Goal: Task Accomplishment & Management: Manage account settings

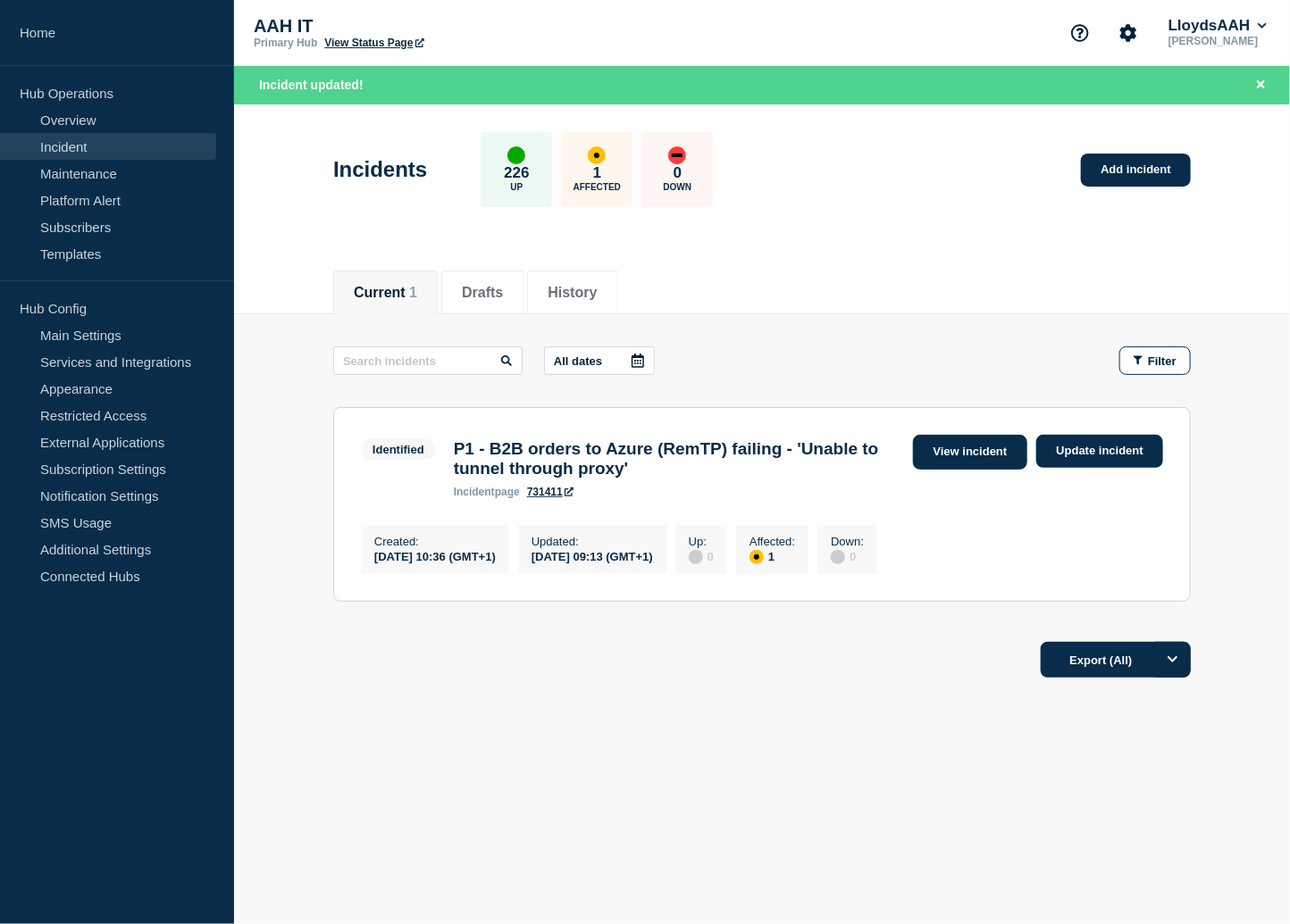
click at [950, 467] on link "View incident" at bounding box center [970, 452] width 115 height 35
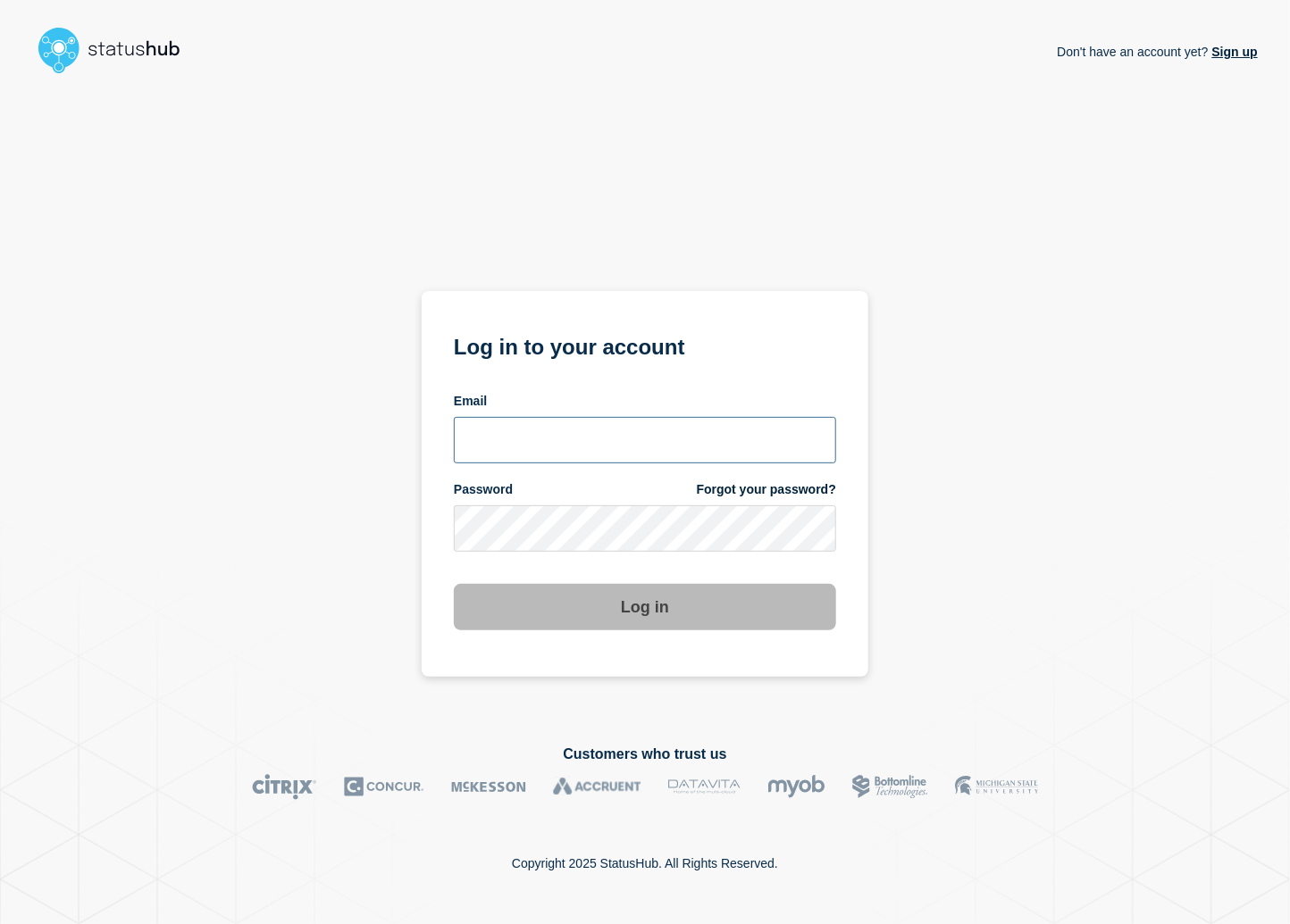
type input "adrian.pangilinan@kocho.co.uk"
click at [656, 456] on input "adrian.pangilinan@kocho.co.uk" at bounding box center [645, 440] width 382 height 46
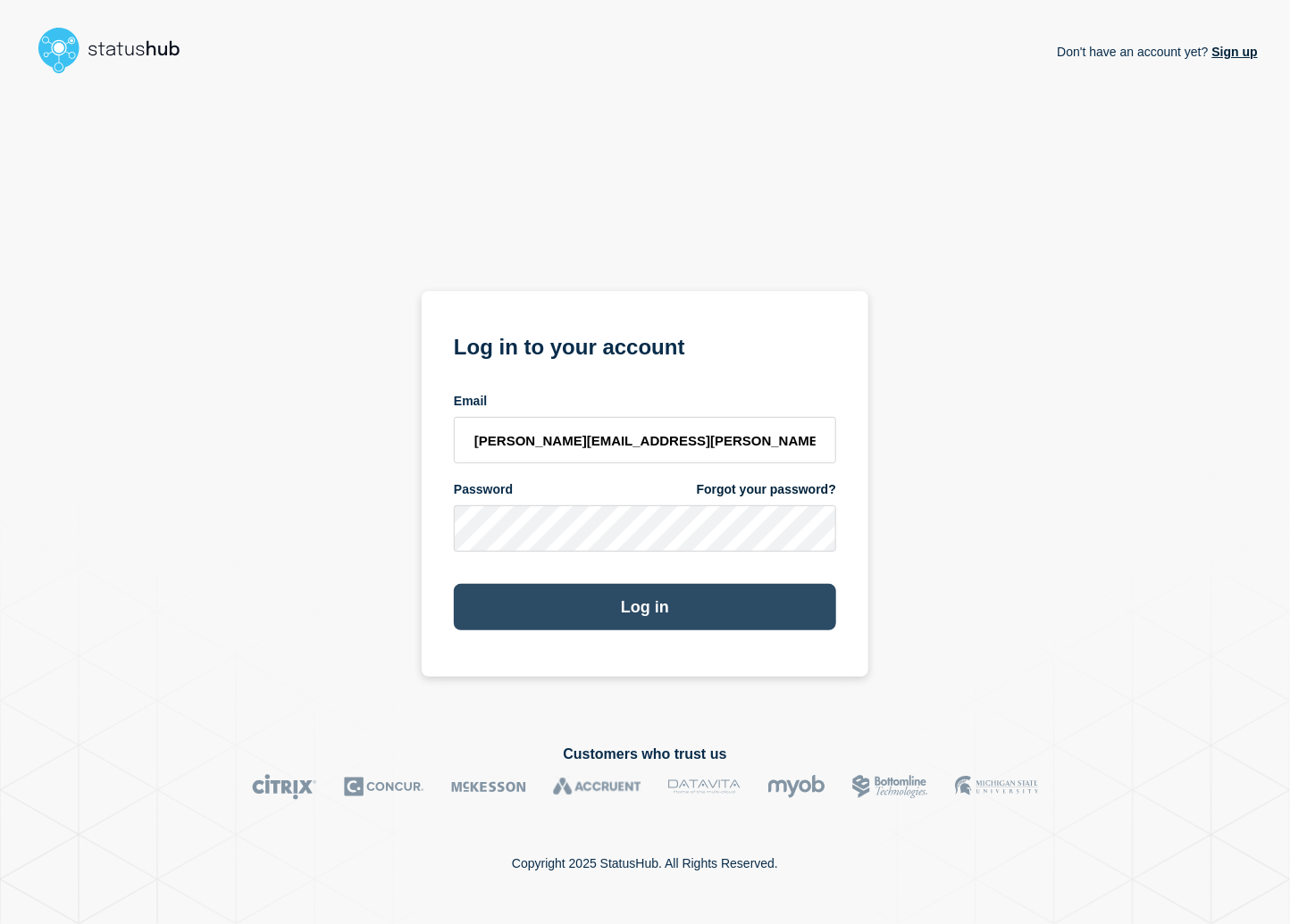
click at [490, 629] on button "Log in" at bounding box center [645, 607] width 382 height 46
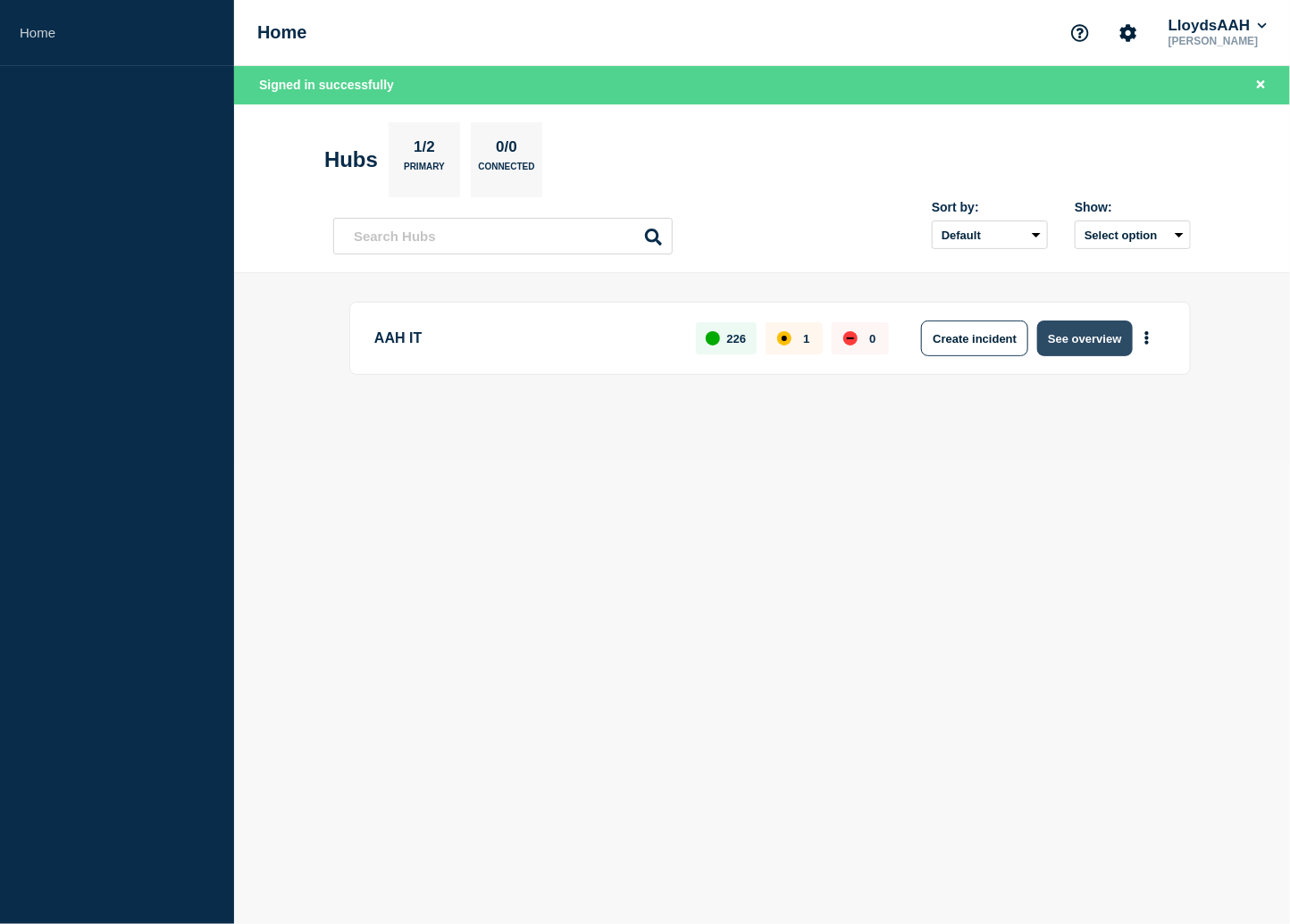
click at [1088, 343] on button "See overview" at bounding box center [1085, 338] width 95 height 36
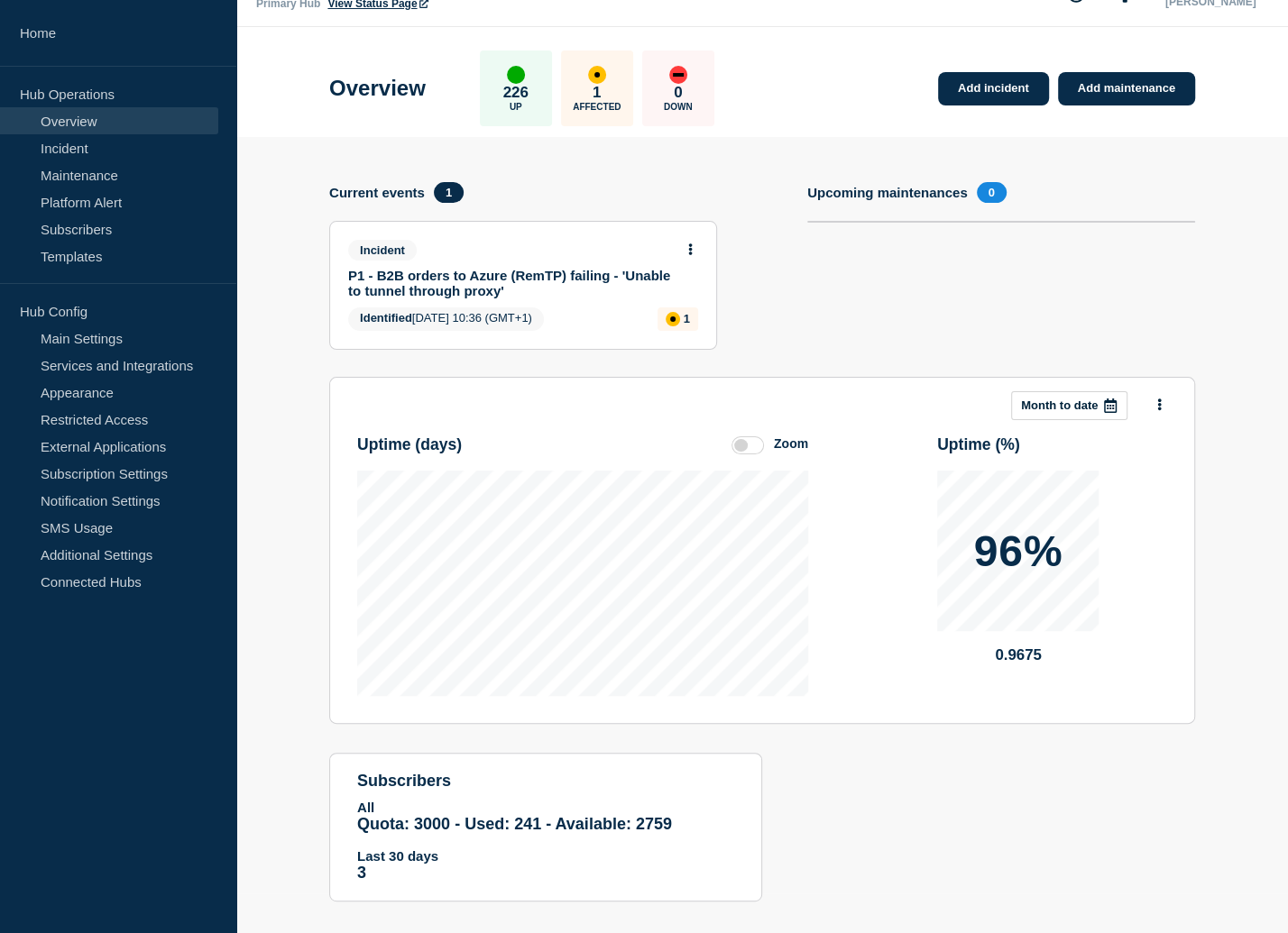
scroll to position [61, 0]
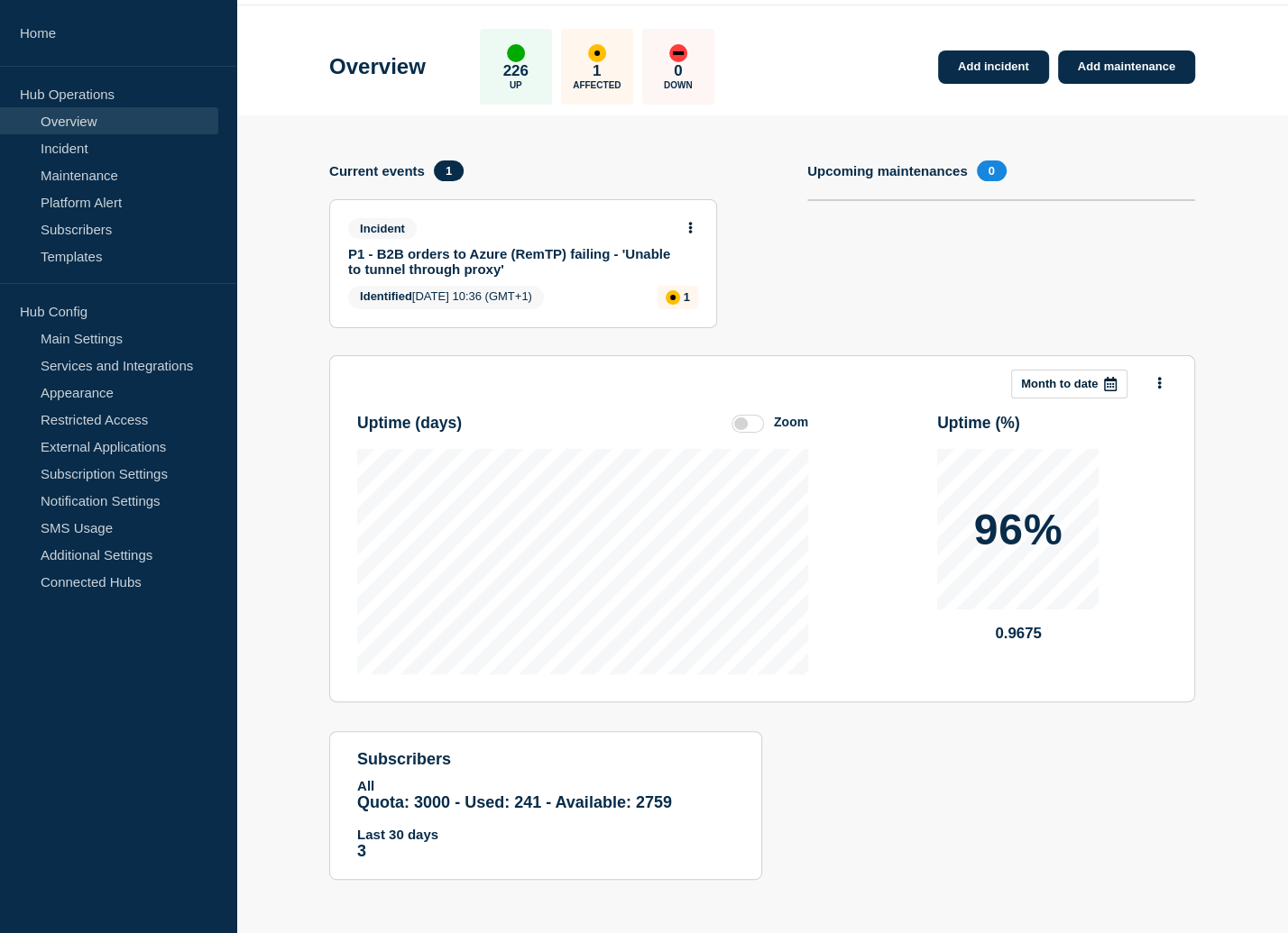
click at [580, 257] on link "P1 - B2B orders to Azure (RemTP) failing - 'Unable to tunnel through proxy'" at bounding box center [511, 262] width 326 height 31
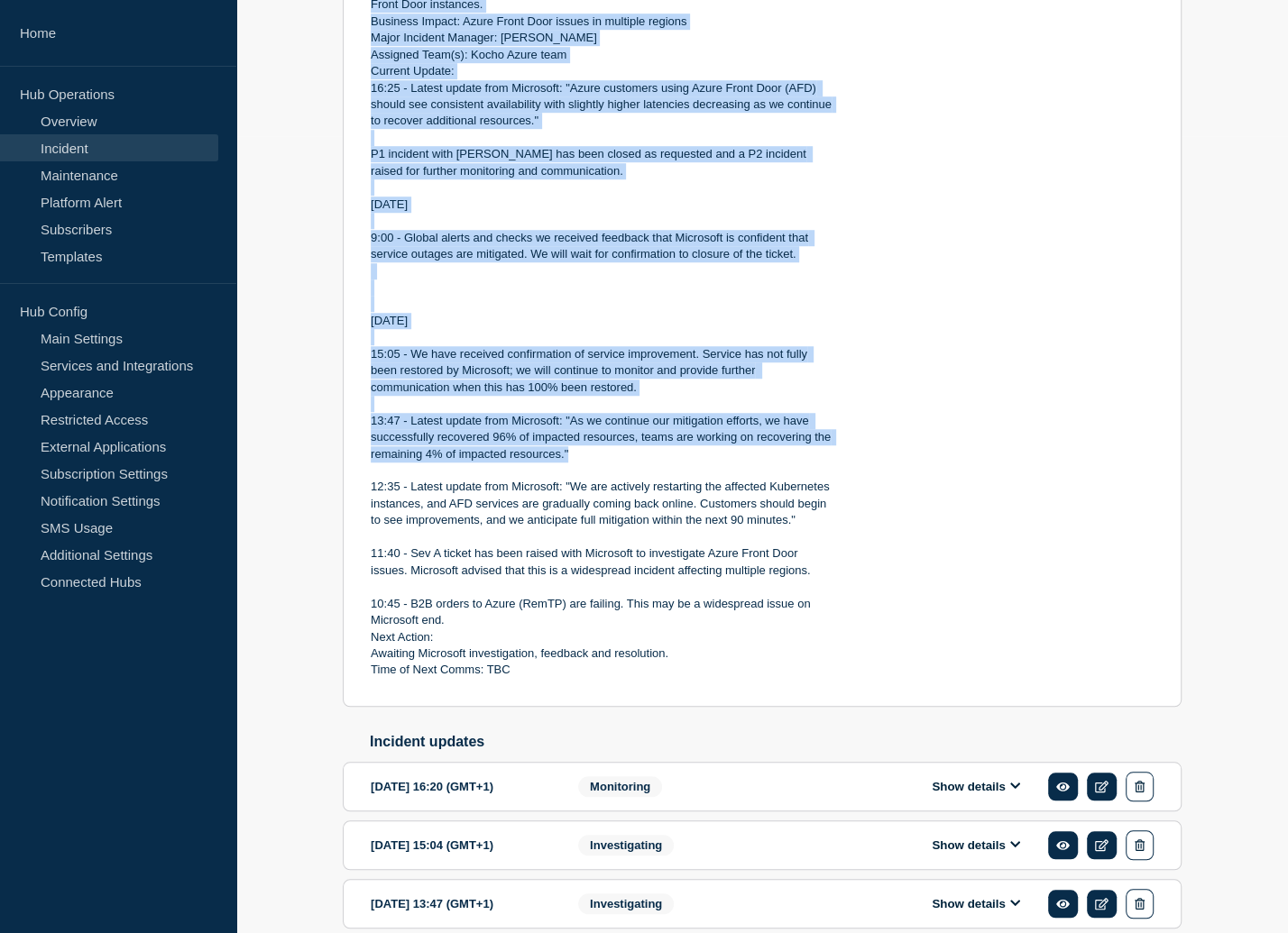
scroll to position [902, 0]
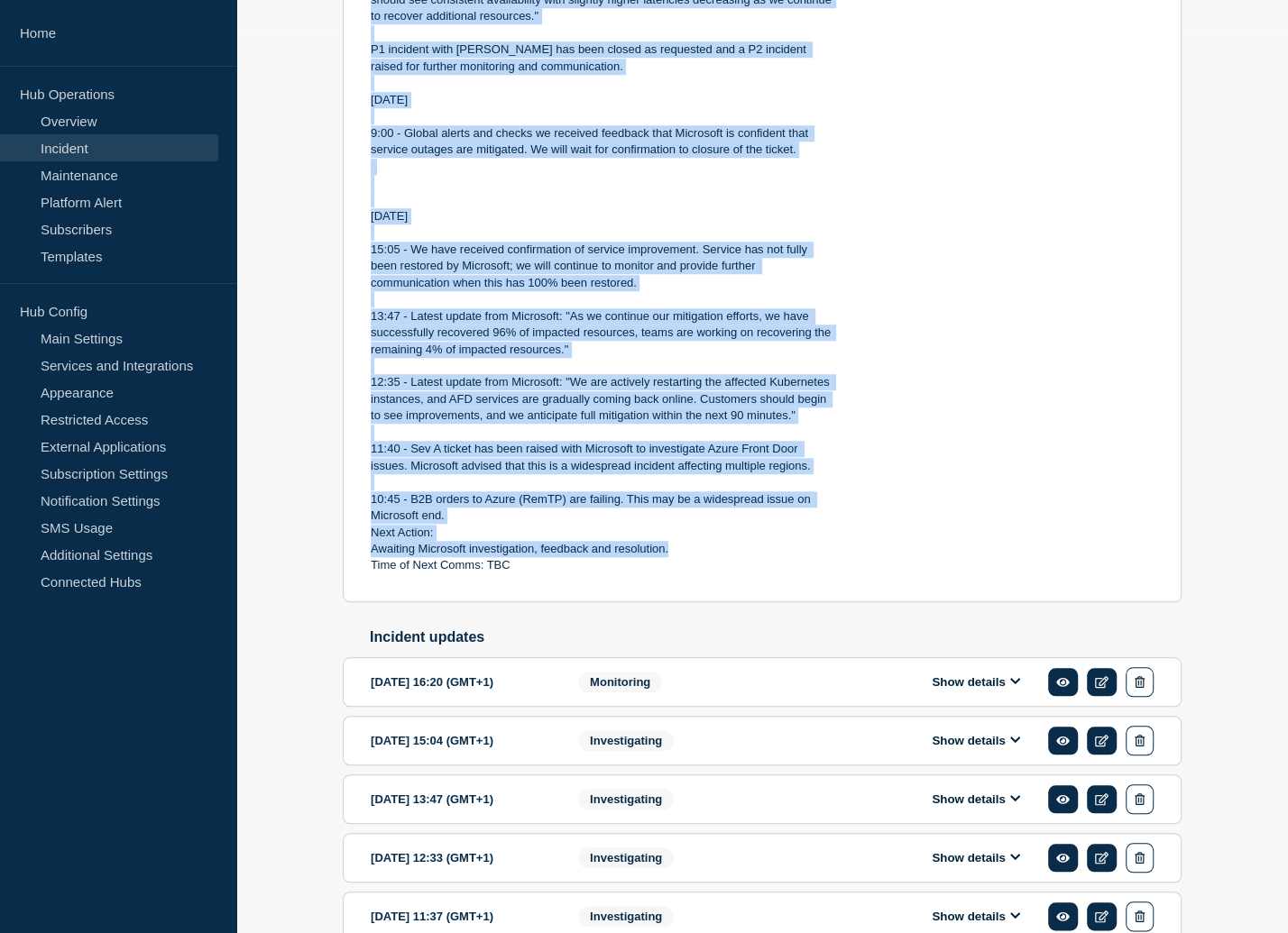
drag, startPoint x: 369, startPoint y: 258, endPoint x: 711, endPoint y: 565, distance: 459.6
click at [711, 565] on div "Start time: 2025-10-09 10:36 (GMT+1) Updated: 2025-10-09 10:36 (GMT+1) Incident…" at bounding box center [604, 109] width 465 height 932
copy div "Start time: 2025-10-09 10:36 (GMT+1) Updated: 2025-10-09 10:36 (GMT+1) Incident…"
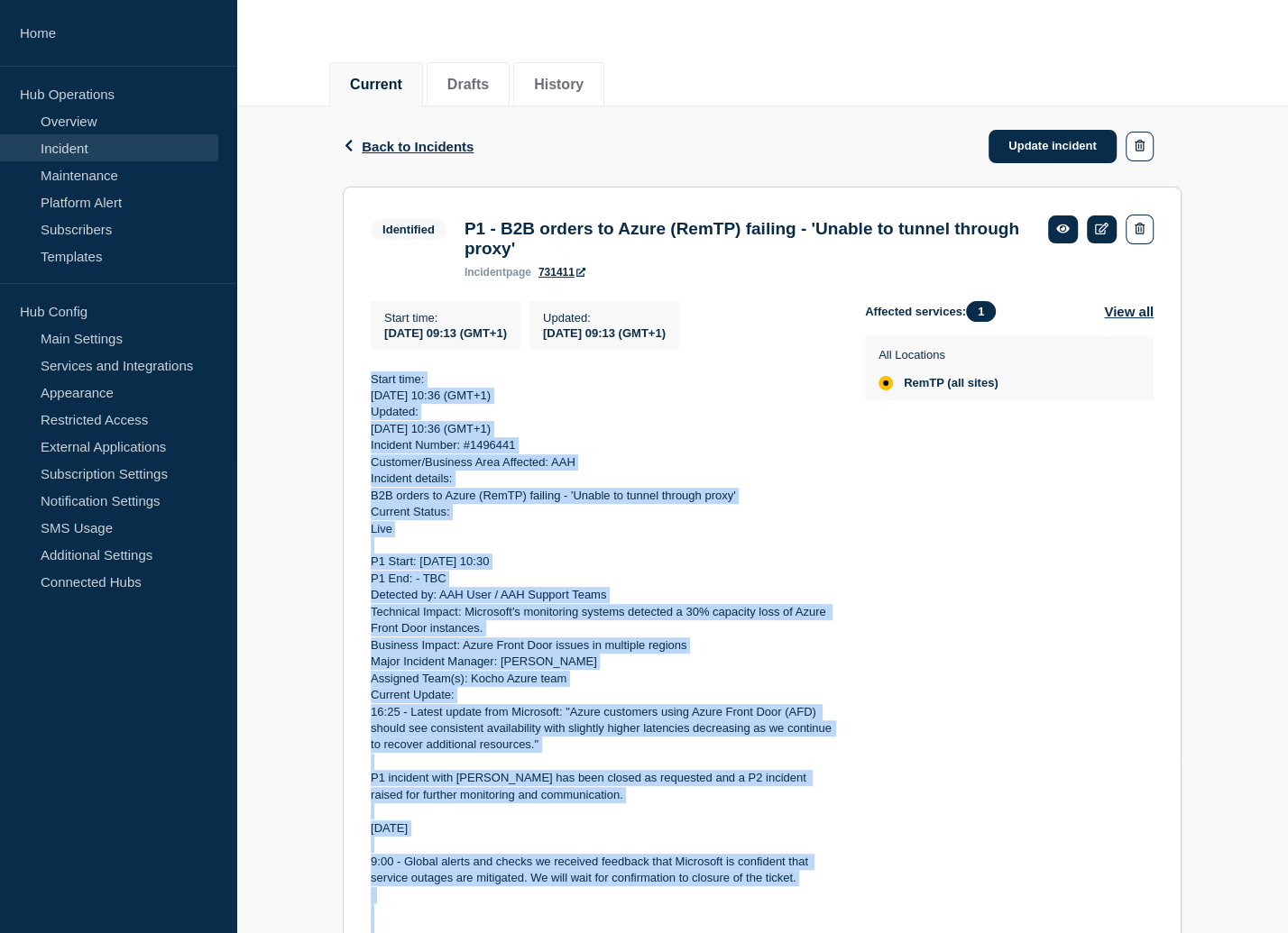
scroll to position [0, 0]
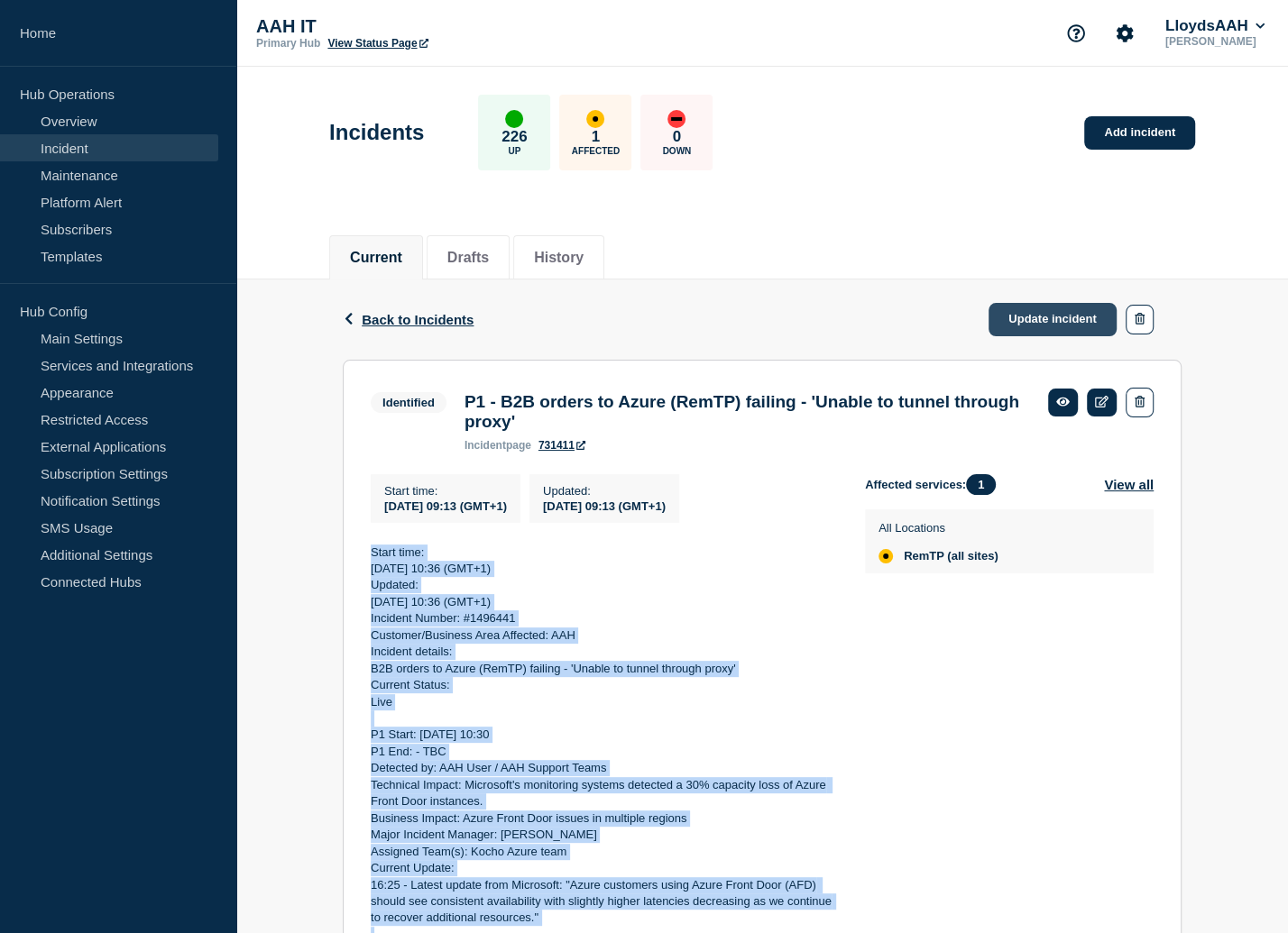
click at [1053, 322] on link "Update incident" at bounding box center [1052, 320] width 128 height 33
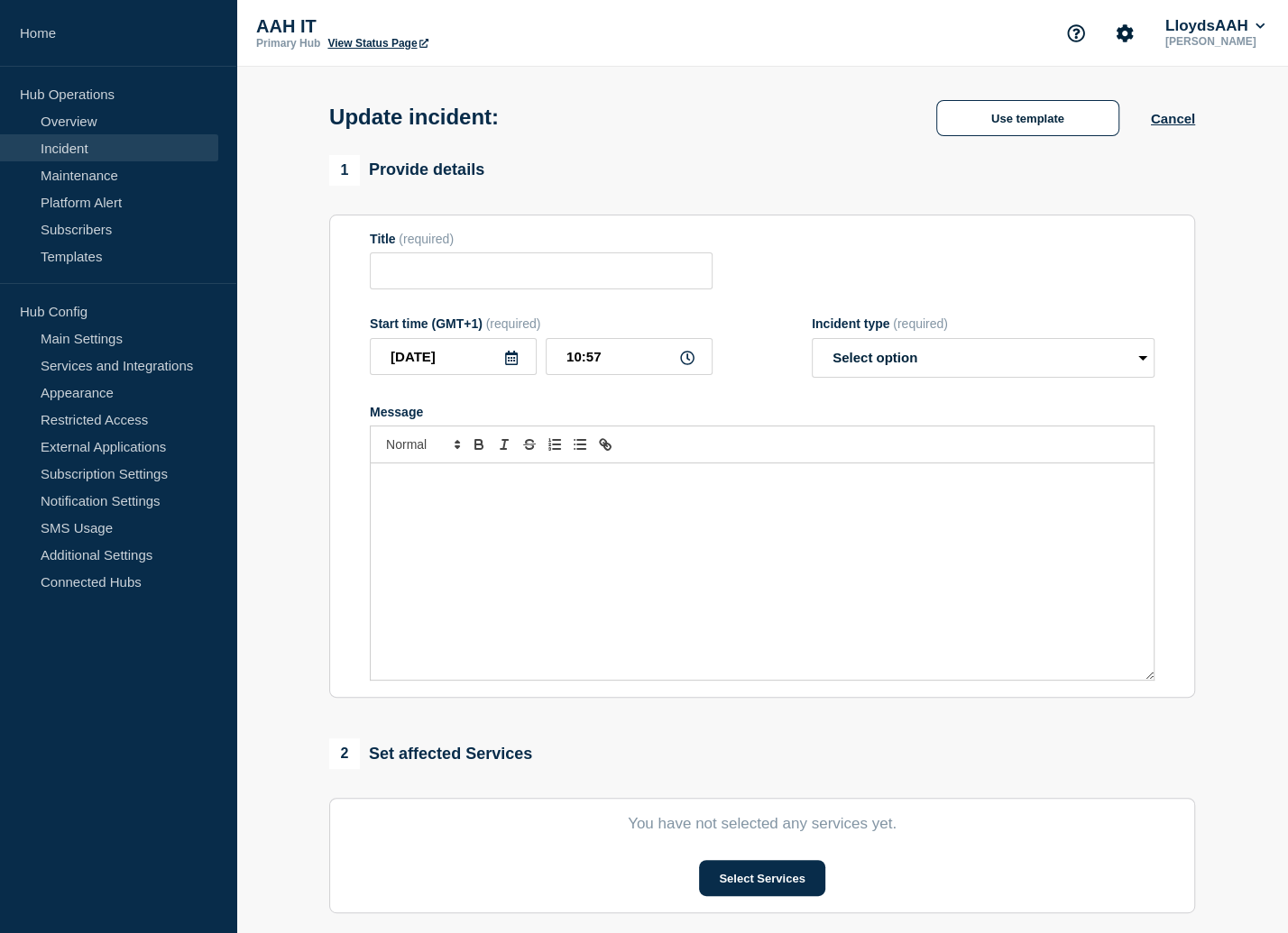
type input "P1 - B2B orders to Azure (RemTP) failing - 'Unable to tunnel through proxy'"
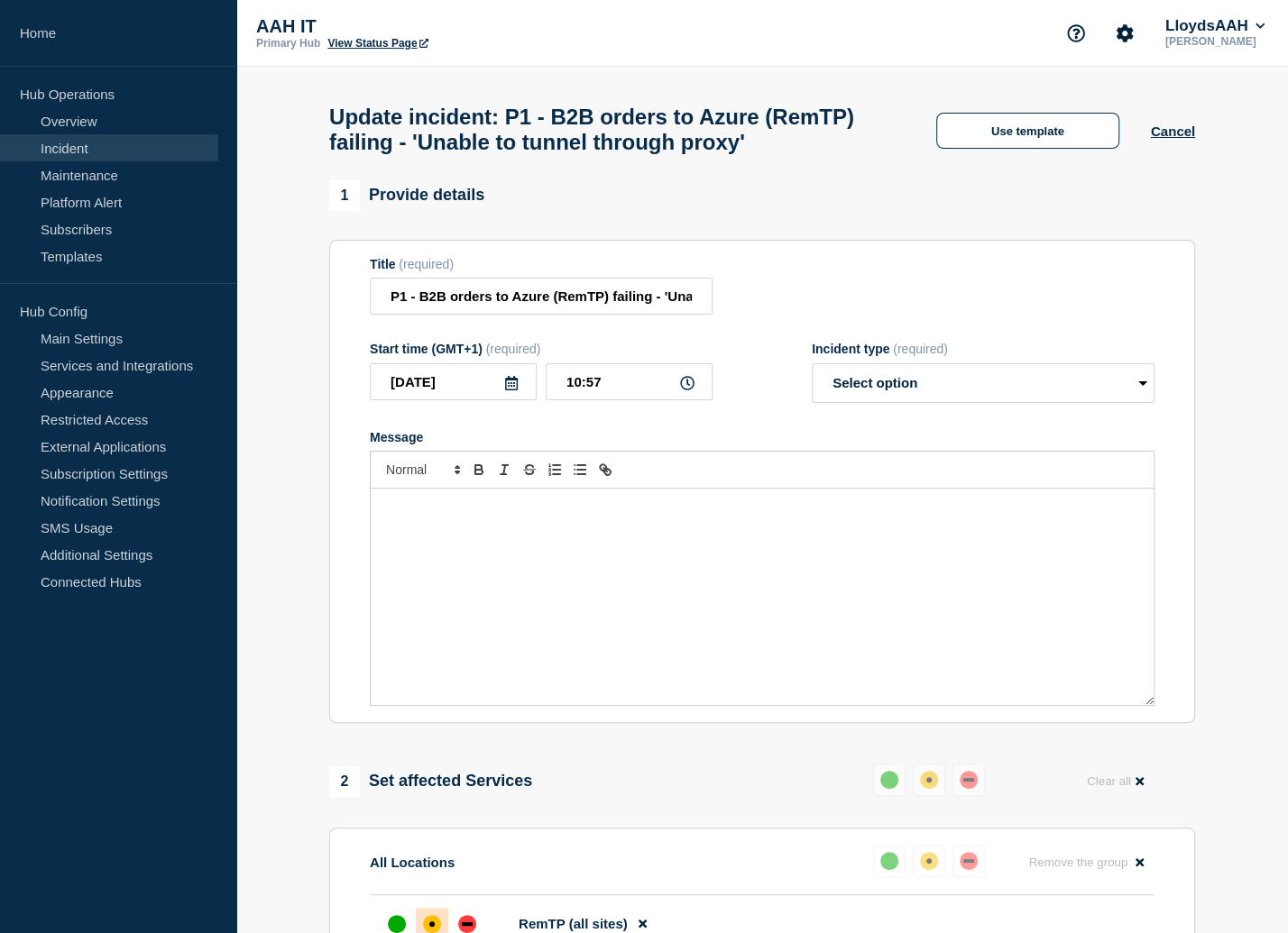
click at [1190, 139] on div "Use template Cancel" at bounding box center [1051, 129] width 291 height 38
click at [1185, 139] on button "Cancel" at bounding box center [1174, 132] width 45 height 16
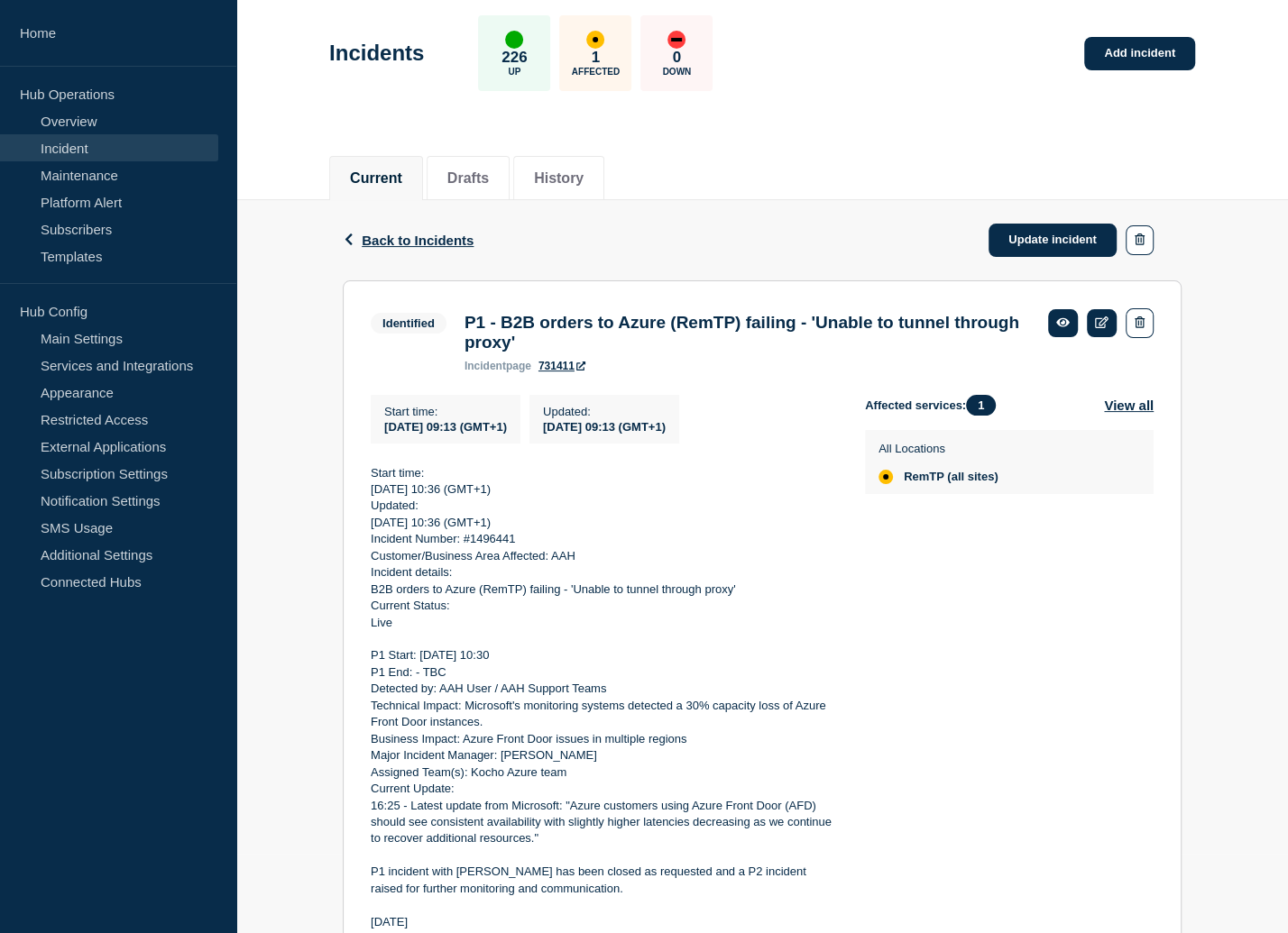
scroll to position [201, 0]
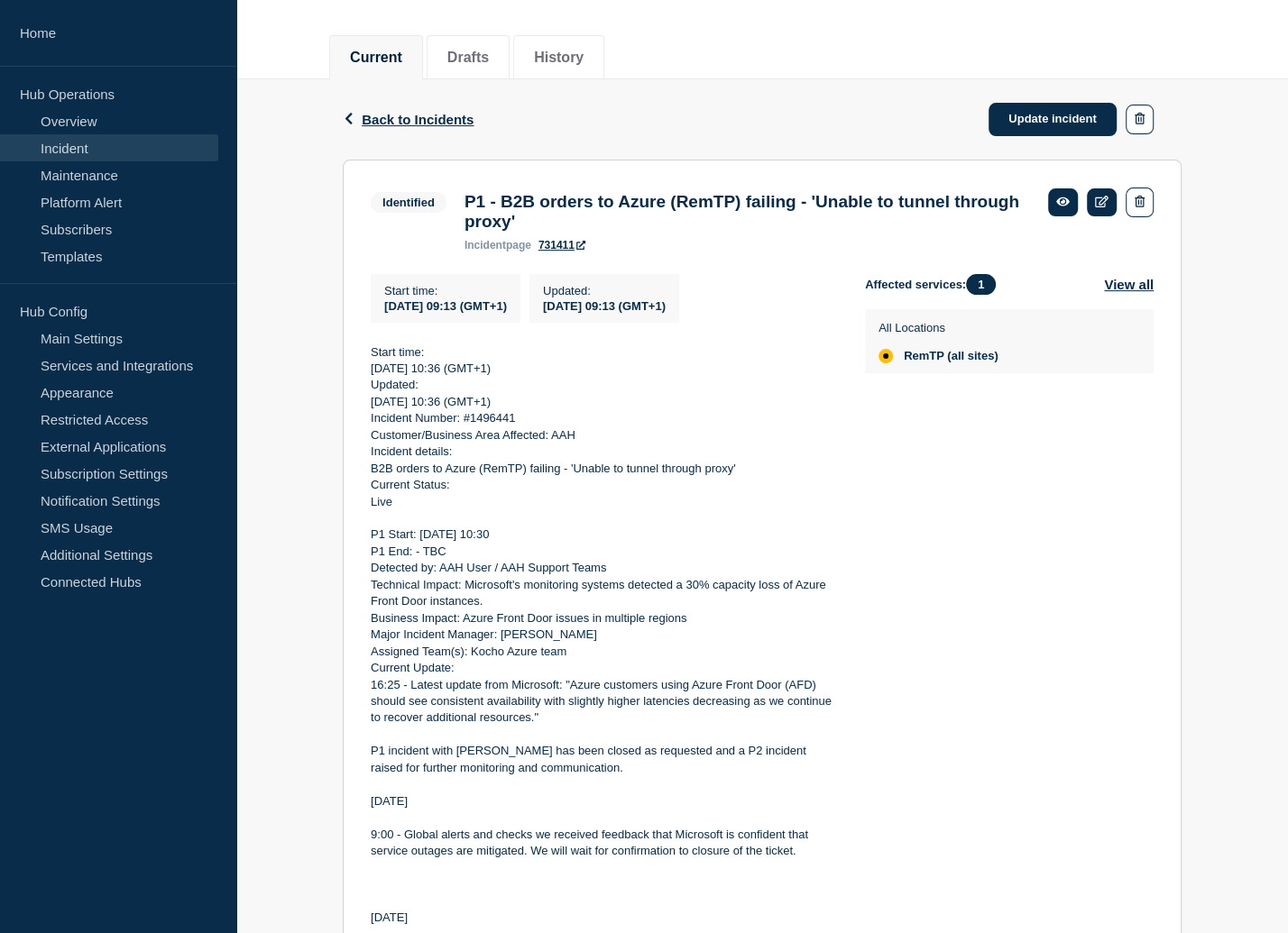
click at [651, 708] on p "16:25 - Latest update from Microsoft: "Azure customers using Azure Front Door (…" at bounding box center [604, 701] width 465 height 49
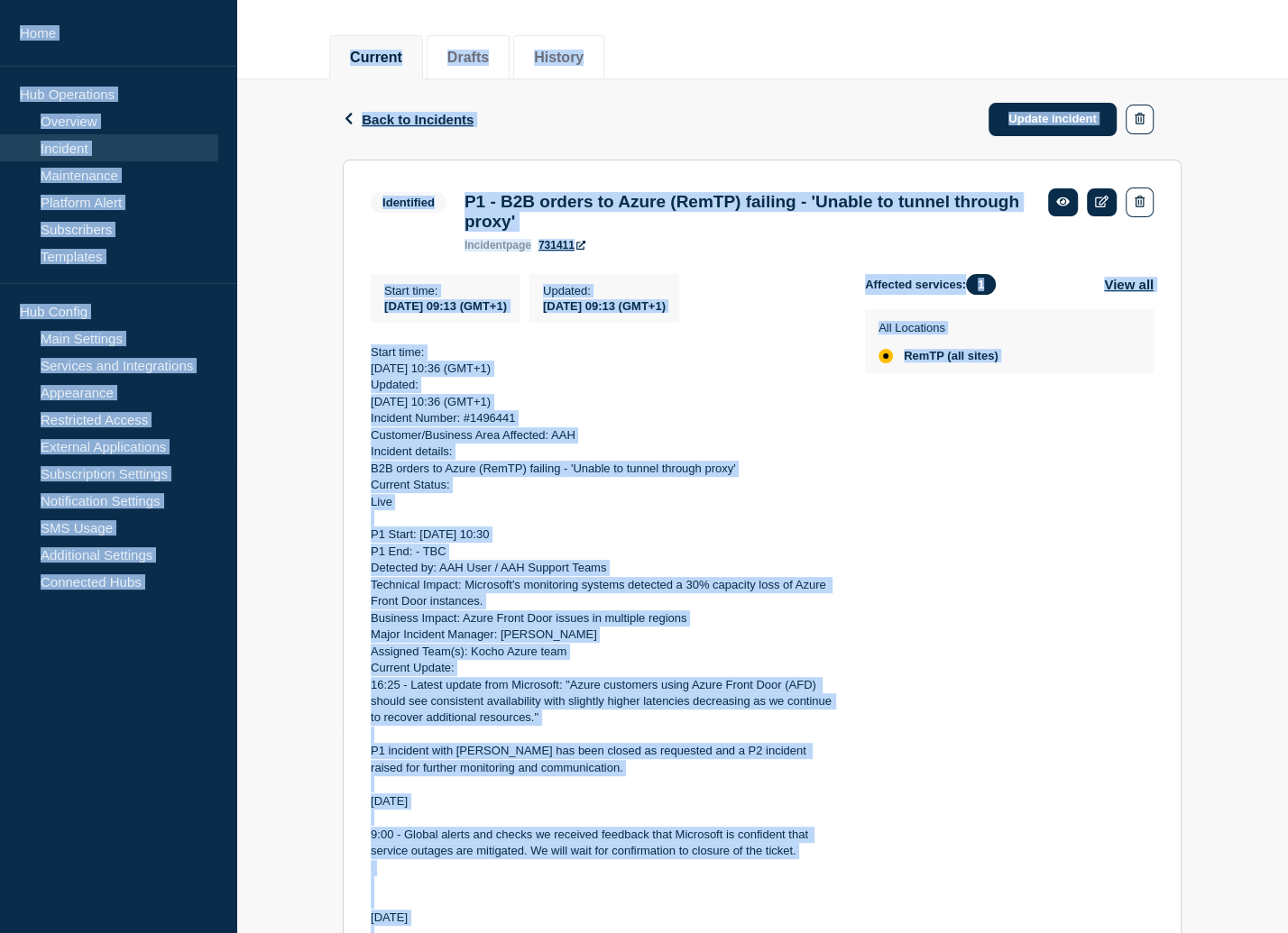
copy div "Home Hub Operations Overview Incident Maintenance Platform Alert Subscribers Te…"
click at [689, 575] on p "Detected by: AAH User / AAH Support Teams" at bounding box center [604, 568] width 465 height 16
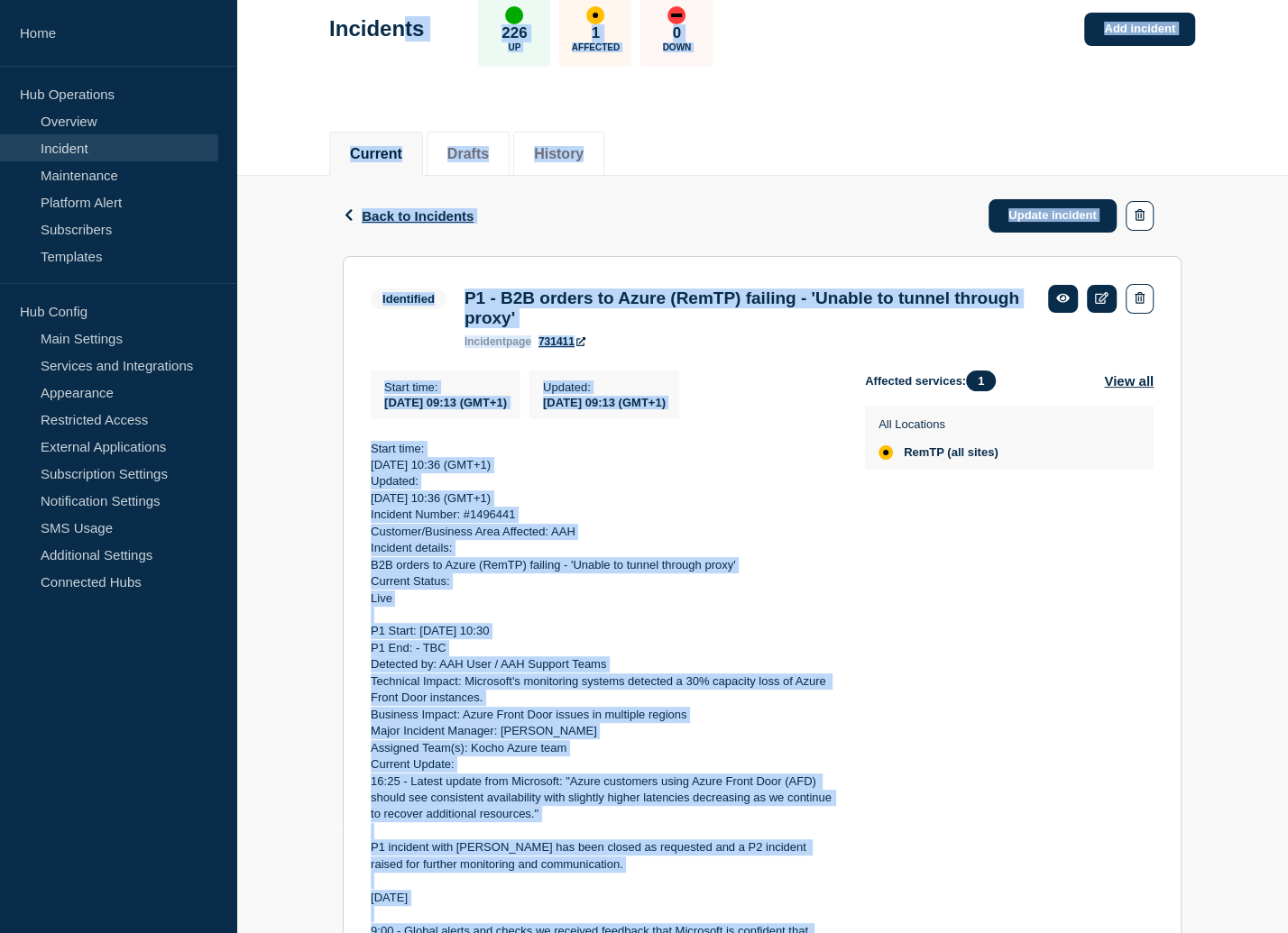
scroll to position [75, 0]
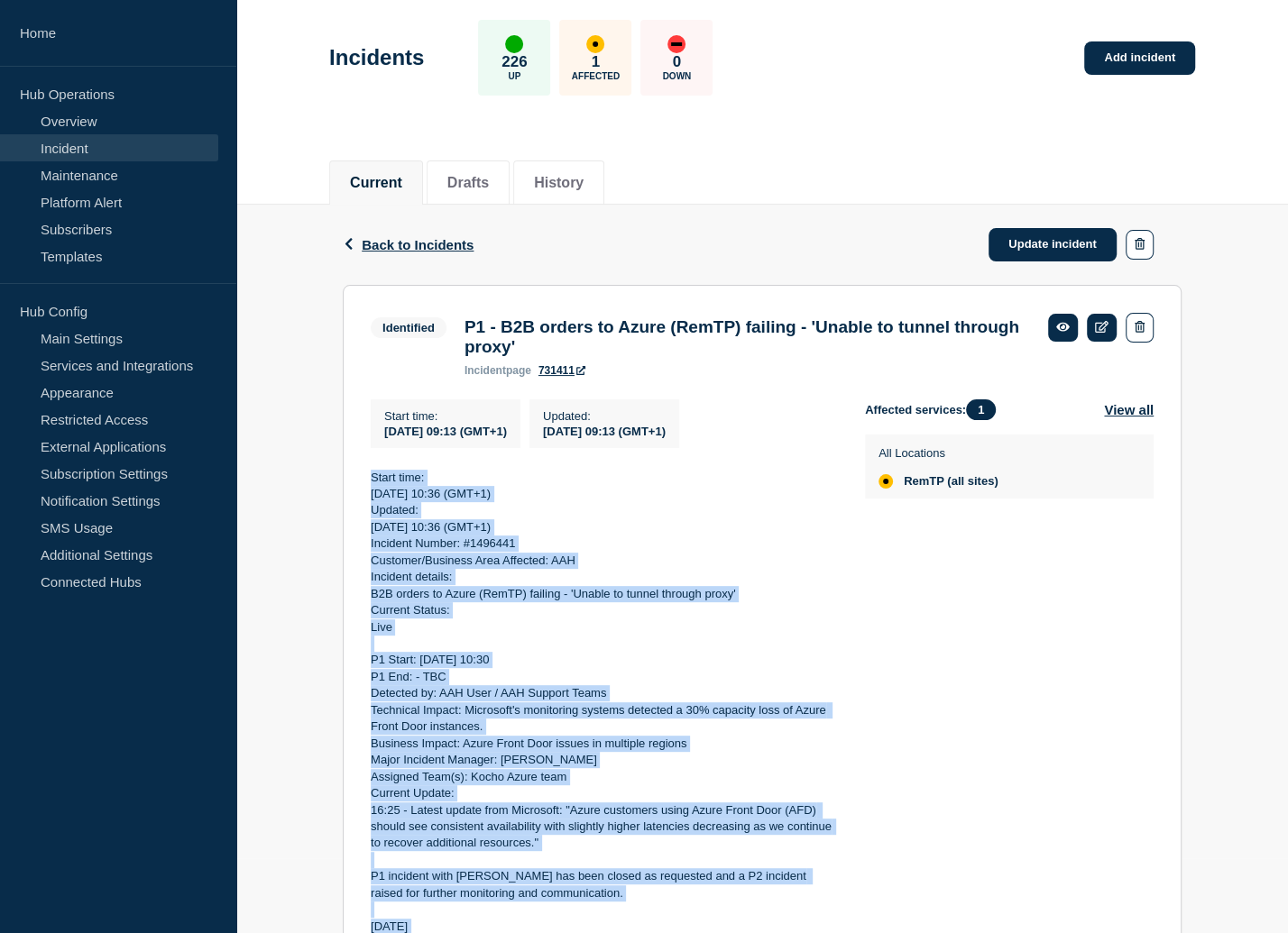
drag, startPoint x: 535, startPoint y: 587, endPoint x: 369, endPoint y: 489, distance: 192.8
click at [369, 489] on section "Identified P1 - B2B orders to Azure (RemTP) failing - 'Unable to tunnel through…" at bounding box center [763, 856] width 839 height 1144
copy div "Start time: 2025-10-09 10:36 (GMT+1) Updated: 2025-10-09 10:36 (GMT+1) Incident…"
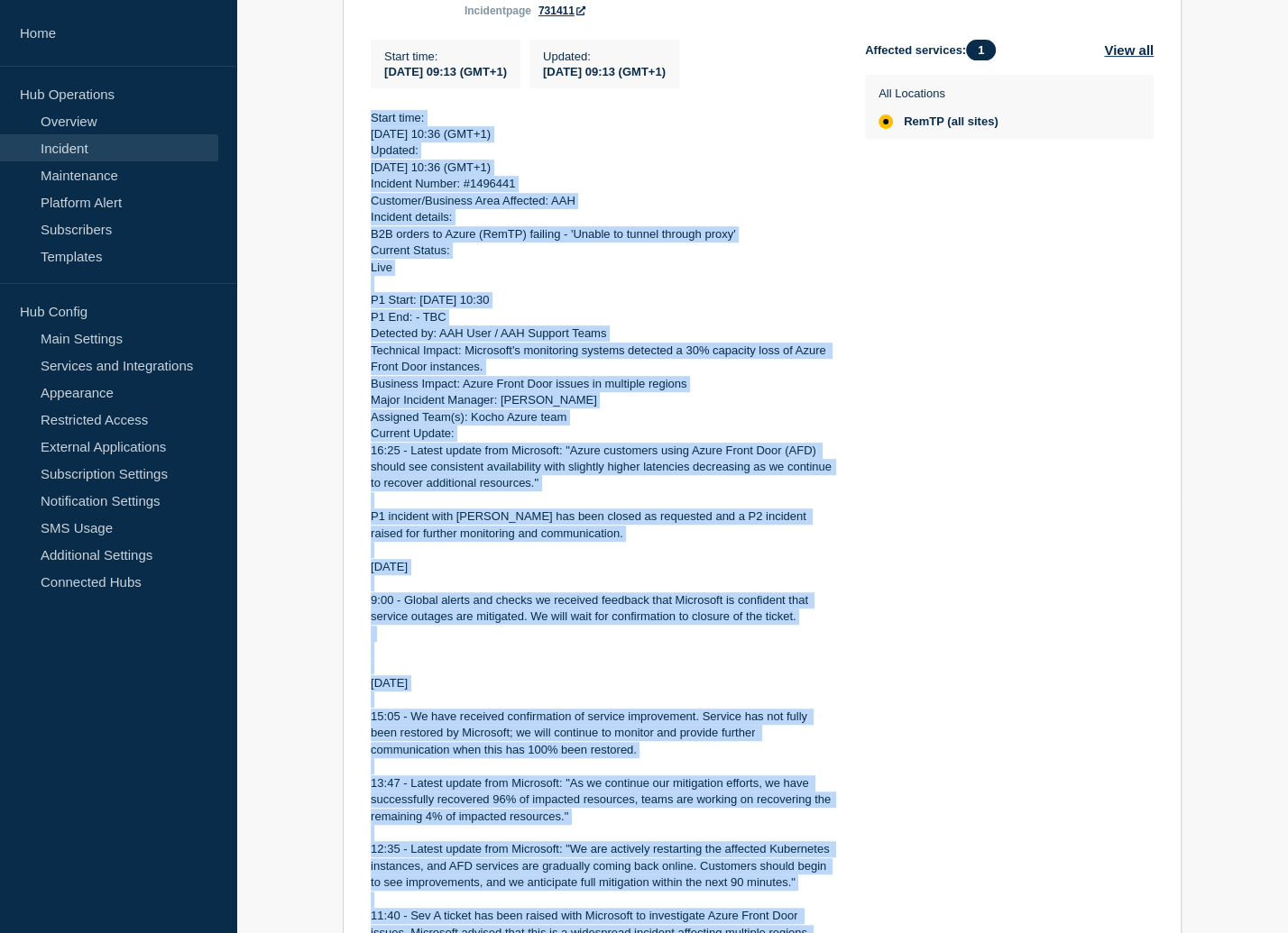
scroll to position [175, 0]
